Goal: Information Seeking & Learning: Learn about a topic

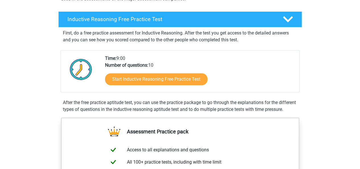
scroll to position [91, 0]
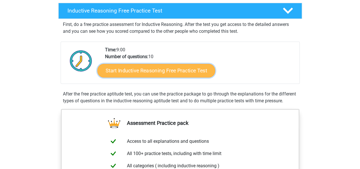
click at [152, 67] on link "Start Inductive Reasoning Free Practice Test" at bounding box center [156, 71] width 118 height 14
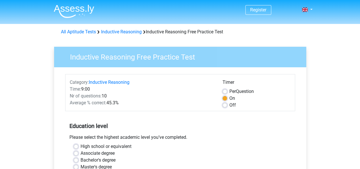
click at [303, 23] on header "Register Nederlands English" at bounding box center [180, 12] width 360 height 24
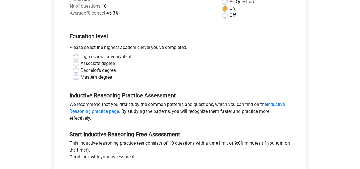
scroll to position [91, 0]
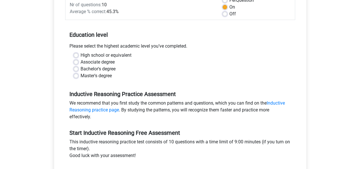
click at [78, 78] on div "Master's degree" at bounding box center [180, 75] width 213 height 7
click at [81, 75] on label "Master's degree" at bounding box center [96, 75] width 31 height 7
click at [76, 75] on input "Master's degree" at bounding box center [76, 75] width 5 height 6
radio input "true"
click at [176, 66] on div "Bachelor's degree" at bounding box center [180, 69] width 213 height 7
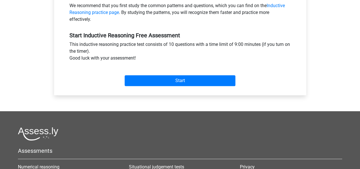
scroll to position [194, 0]
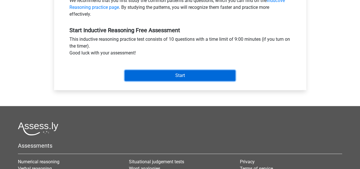
click at [185, 73] on input "Start" at bounding box center [180, 75] width 111 height 11
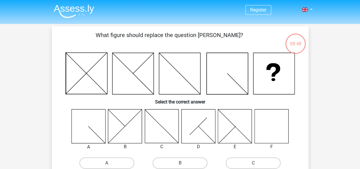
click at [279, 140] on icon at bounding box center [272, 126] width 34 height 34
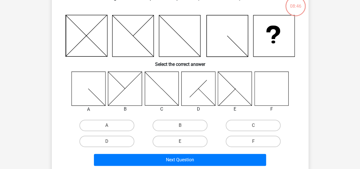
scroll to position [57, 0]
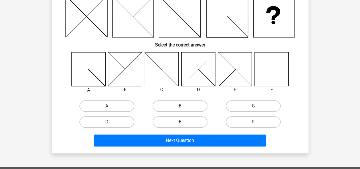
click at [256, 121] on label "F" at bounding box center [253, 121] width 55 height 11
click at [256, 122] on input "F" at bounding box center [256, 124] width 4 height 4
radio input "true"
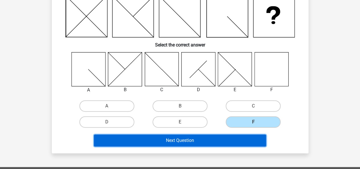
click at [215, 135] on button "Next Question" at bounding box center [180, 140] width 172 height 12
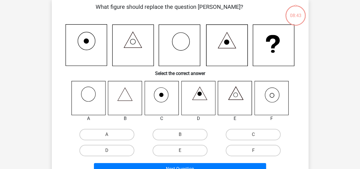
scroll to position [26, 0]
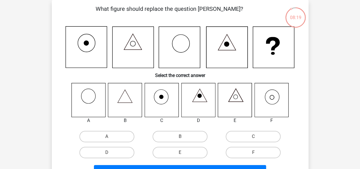
click at [275, 99] on icon at bounding box center [272, 100] width 34 height 34
click at [255, 149] on label "F" at bounding box center [253, 152] width 55 height 11
click at [255, 152] on input "F" at bounding box center [256, 154] width 4 height 4
radio input "true"
click at [107, 138] on input "A" at bounding box center [109, 138] width 4 height 4
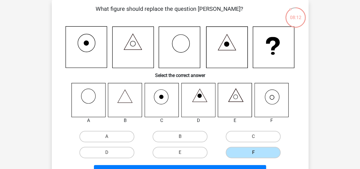
radio input "true"
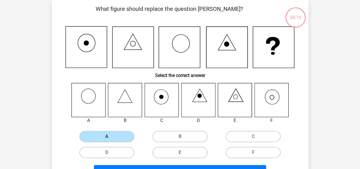
click at [360, 64] on html "Register Nederlands English" at bounding box center [180, 161] width 360 height 374
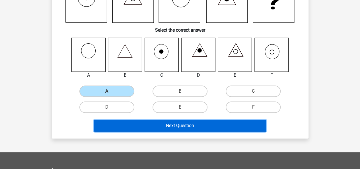
click at [191, 126] on button "Next Question" at bounding box center [180, 126] width 172 height 12
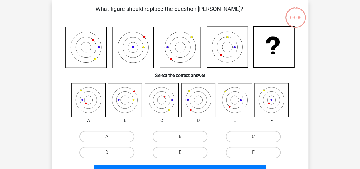
scroll to position [26, 0]
click at [264, 135] on label "C" at bounding box center [253, 136] width 55 height 11
click at [257, 136] on input "C" at bounding box center [256, 138] width 4 height 4
radio input "true"
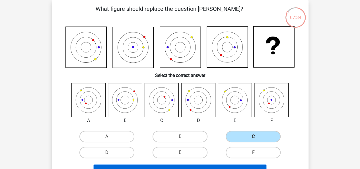
click at [247, 167] on button "Next Question" at bounding box center [180, 171] width 172 height 12
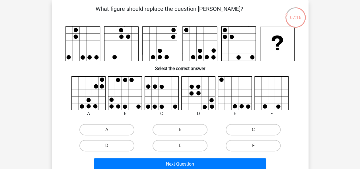
click at [152, 96] on icon at bounding box center [162, 93] width 34 height 34
click at [259, 129] on label "C" at bounding box center [253, 129] width 55 height 11
click at [257, 130] on input "C" at bounding box center [256, 132] width 4 height 4
radio input "true"
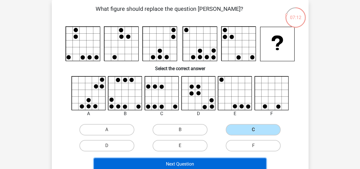
click at [226, 164] on button "Next Question" at bounding box center [180, 164] width 172 height 12
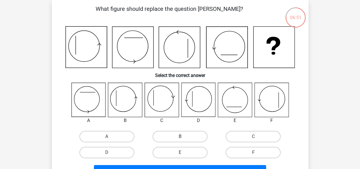
click at [173, 137] on label "B" at bounding box center [180, 136] width 55 height 11
click at [180, 137] on input "B" at bounding box center [182, 138] width 4 height 4
radio input "true"
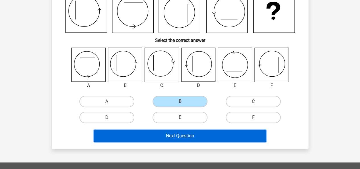
click at [179, 133] on button "Next Question" at bounding box center [180, 136] width 172 height 12
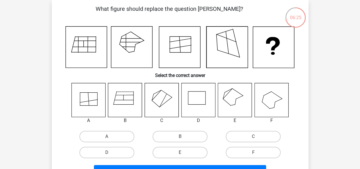
click at [228, 112] on icon at bounding box center [235, 100] width 34 height 34
click at [186, 153] on label "E" at bounding box center [180, 152] width 55 height 11
click at [184, 153] on input "E" at bounding box center [182, 154] width 4 height 4
radio input "true"
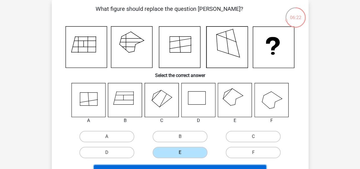
click at [203, 166] on button "Next Question" at bounding box center [180, 171] width 172 height 12
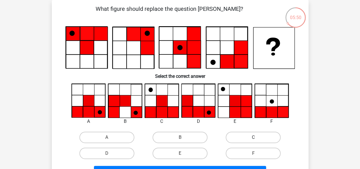
click at [251, 139] on label "C" at bounding box center [253, 137] width 55 height 11
click at [254, 139] on input "C" at bounding box center [256, 139] width 4 height 4
radio input "true"
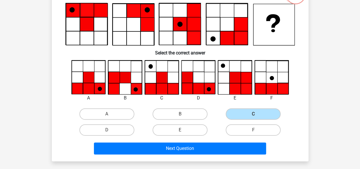
scroll to position [50, 0]
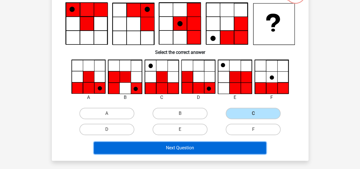
click at [216, 148] on button "Next Question" at bounding box center [180, 148] width 172 height 12
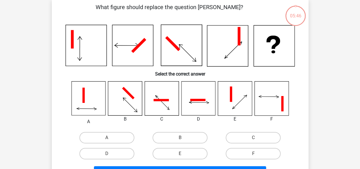
scroll to position [26, 0]
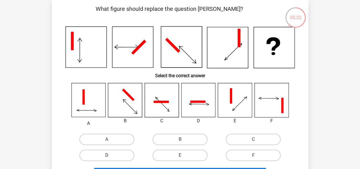
click at [116, 151] on label "D" at bounding box center [106, 155] width 55 height 11
click at [111, 155] on input "D" at bounding box center [109, 157] width 4 height 4
radio input "true"
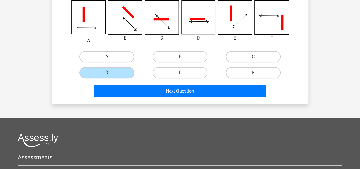
scroll to position [114, 0]
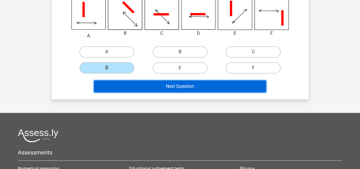
click at [211, 85] on button "Next Question" at bounding box center [180, 86] width 172 height 12
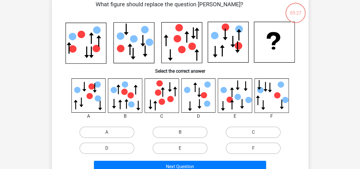
scroll to position [26, 0]
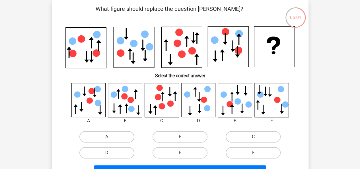
click at [232, 108] on icon at bounding box center [232, 109] width 4 height 10
click at [185, 156] on label "E" at bounding box center [180, 152] width 55 height 11
click at [184, 156] on input "E" at bounding box center [182, 155] width 4 height 4
radio input "true"
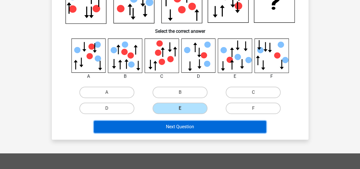
click at [207, 124] on button "Next Question" at bounding box center [180, 127] width 172 height 12
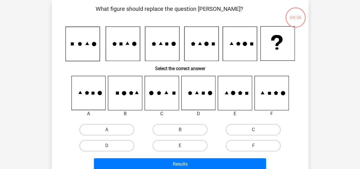
scroll to position [26, 0]
click at [113, 146] on label "D" at bounding box center [106, 145] width 55 height 11
click at [111, 146] on input "D" at bounding box center [109, 148] width 4 height 4
radio input "true"
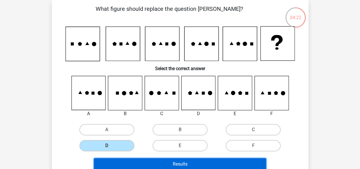
click at [173, 162] on button "Results" at bounding box center [180, 164] width 172 height 12
